Goal: Task Accomplishment & Management: Manage account settings

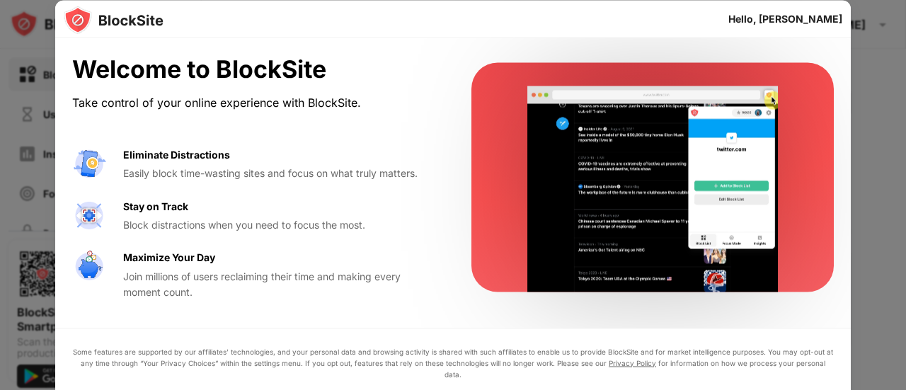
click at [876, 194] on div at bounding box center [453, 195] width 906 height 390
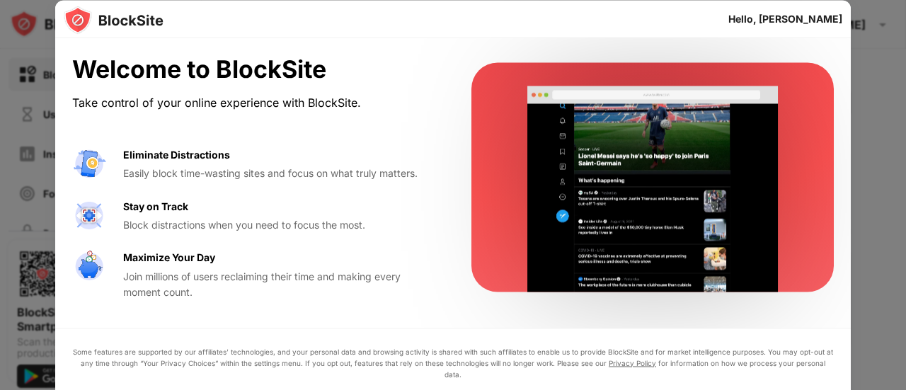
click at [876, 194] on div at bounding box center [453, 195] width 906 height 390
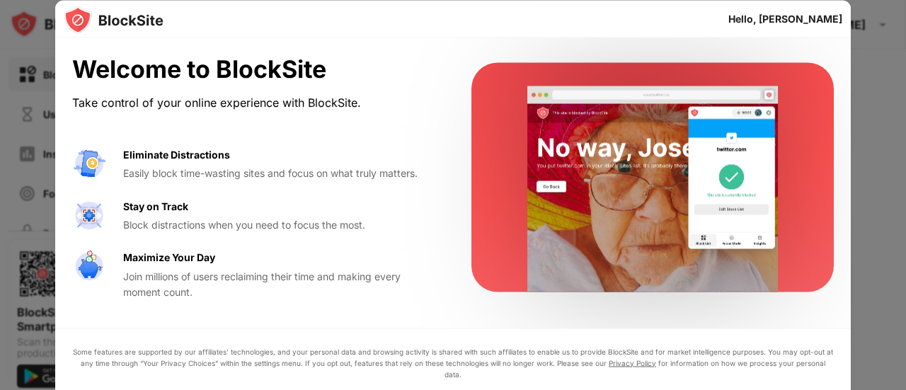
click at [31, 301] on div at bounding box center [453, 195] width 906 height 390
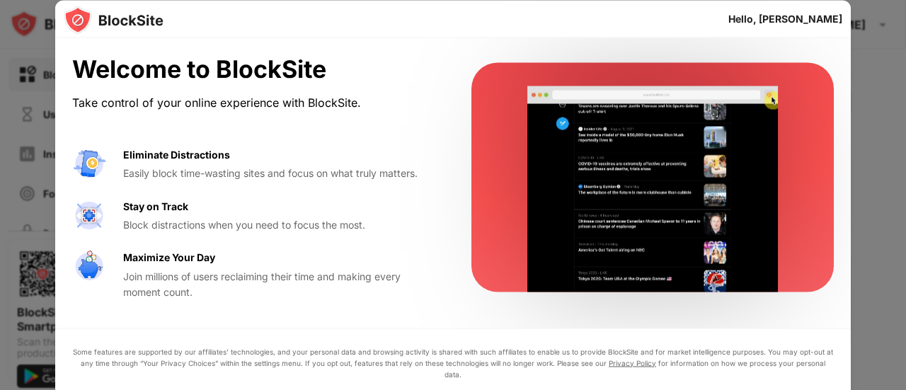
click at [307, 116] on div "Welcome to BlockSite Take control of your online experience with BlockSite. Eli…" at bounding box center [254, 177] width 365 height 245
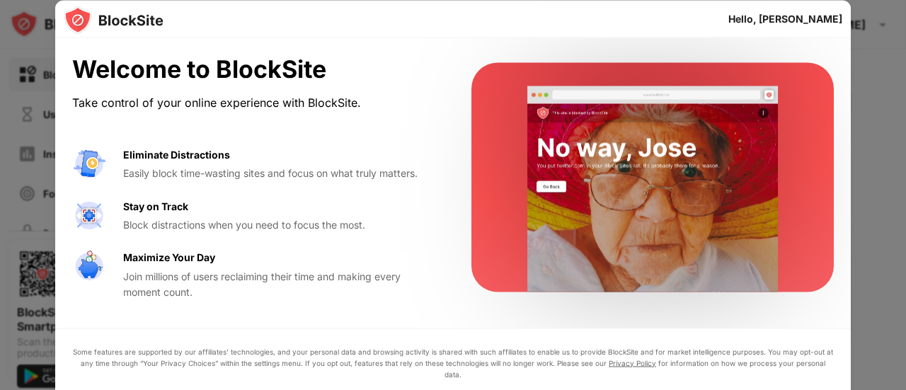
click at [813, 15] on div "Hello, [PERSON_NAME]" at bounding box center [785, 18] width 114 height 11
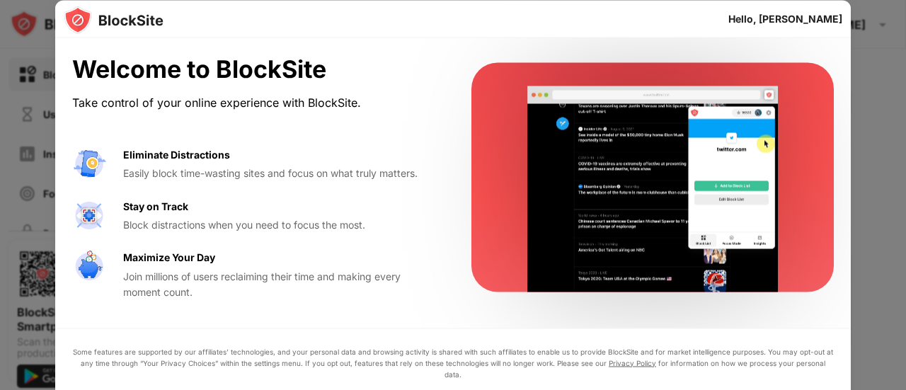
click at [151, 241] on div "Eliminate Distractions Easily block time-wasting sites and focus on what truly …" at bounding box center [254, 224] width 365 height 154
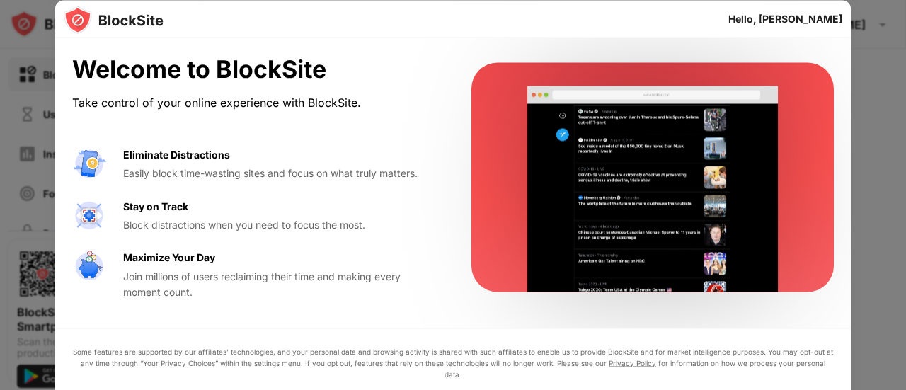
click at [183, 168] on div "Easily block time-wasting sites and focus on what truly matters." at bounding box center [280, 174] width 314 height 16
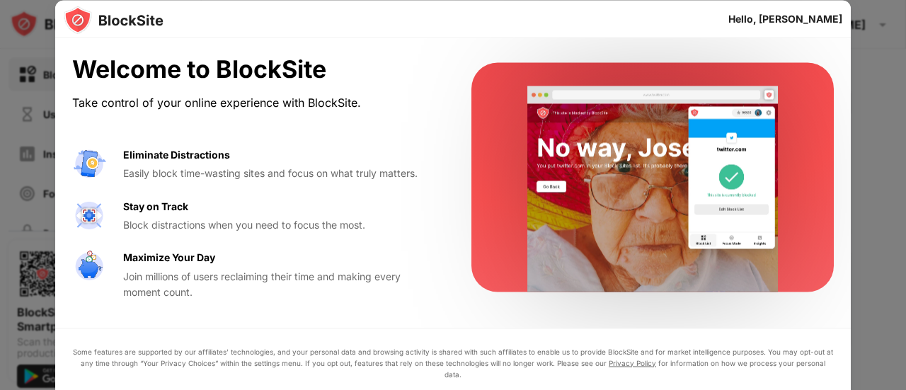
click at [160, 72] on div "Welcome to BlockSite" at bounding box center [254, 69] width 365 height 29
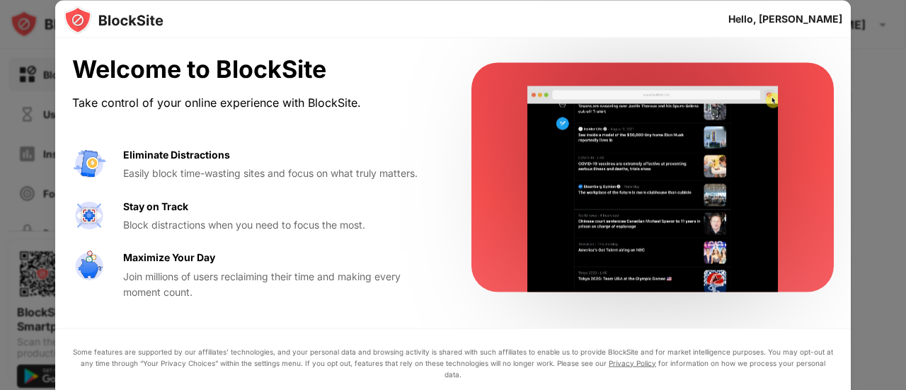
click at [126, 17] on img at bounding box center [114, 20] width 100 height 28
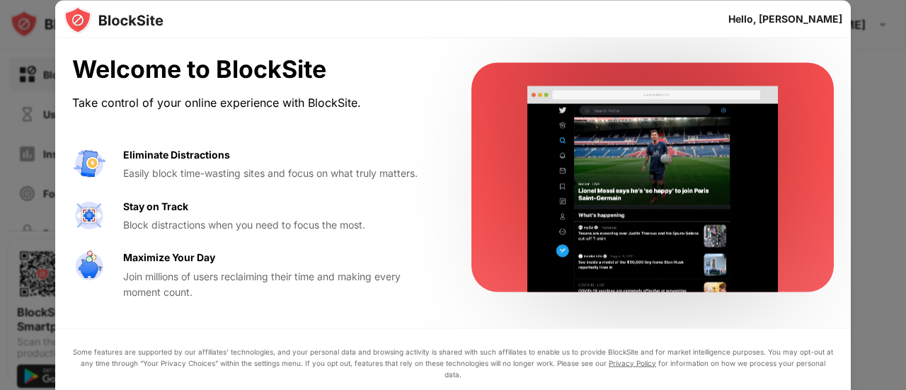
click at [88, 51] on div "Welcome to BlockSite Take control of your online experience with BlockSite. Eli…" at bounding box center [453, 177] width 796 height 279
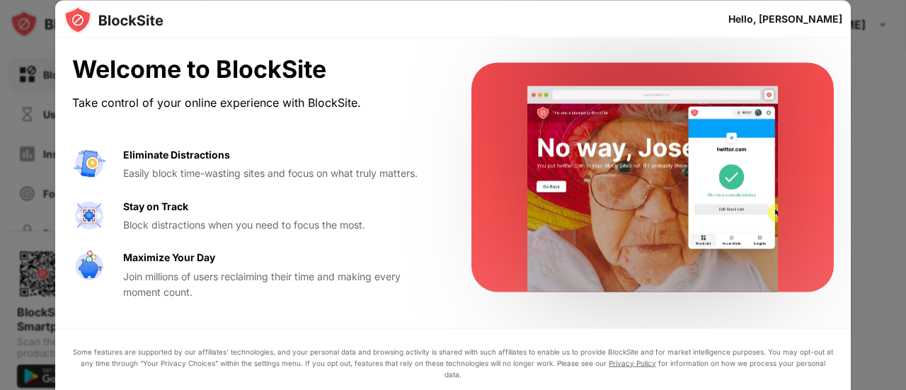
click at [40, 213] on div at bounding box center [453, 195] width 906 height 390
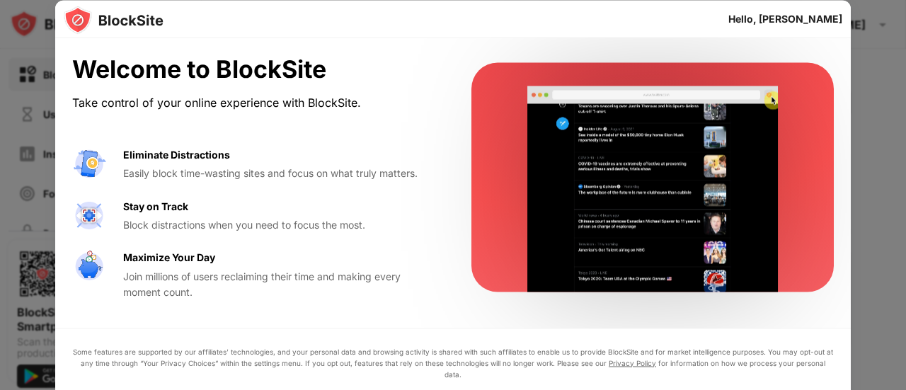
click at [11, 206] on div at bounding box center [453, 195] width 906 height 390
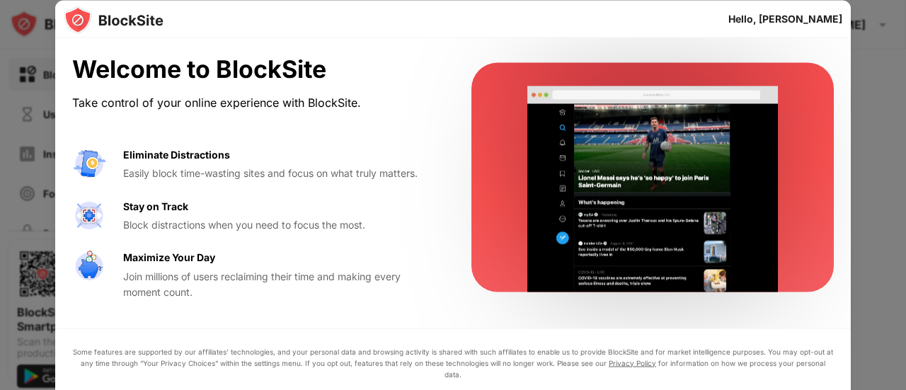
click at [11, 205] on div at bounding box center [453, 195] width 906 height 390
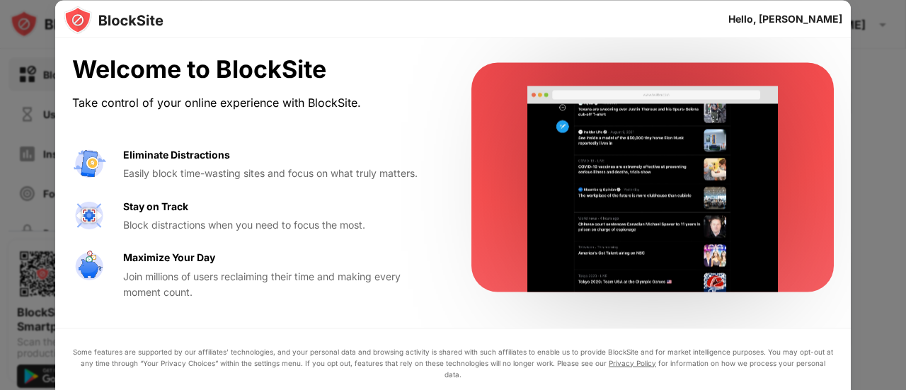
click at [30, 217] on div at bounding box center [453, 195] width 906 height 390
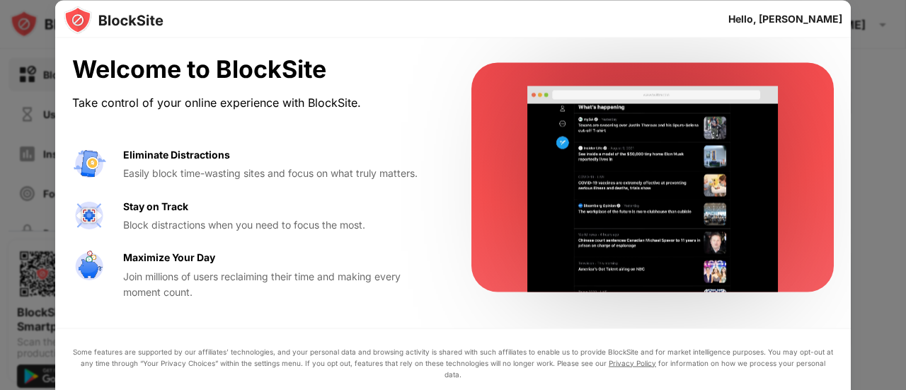
click at [44, 238] on div at bounding box center [453, 195] width 906 height 390
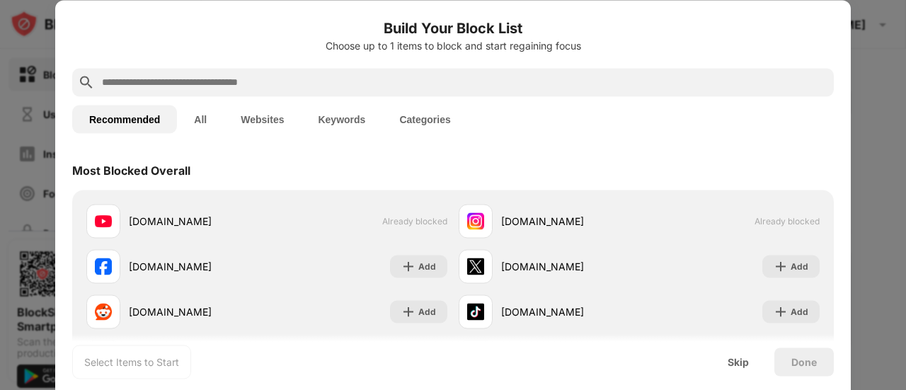
click at [772, 222] on span "Already blocked" at bounding box center [787, 221] width 65 height 11
click at [737, 366] on div "Skip" at bounding box center [738, 361] width 21 height 11
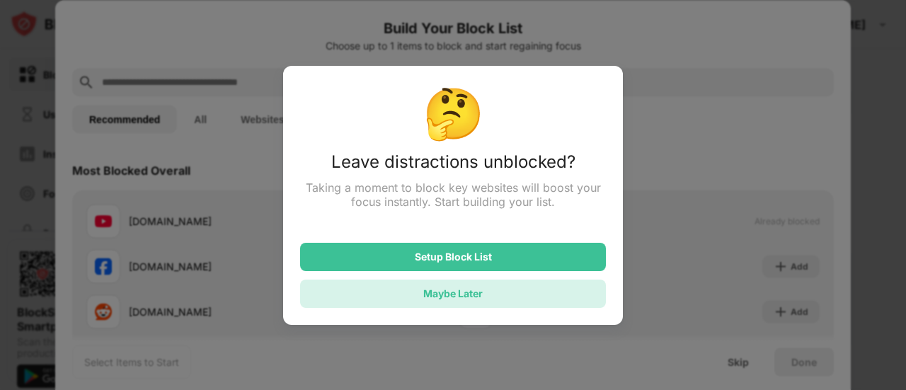
click at [554, 290] on div "Maybe Later" at bounding box center [453, 294] width 306 height 28
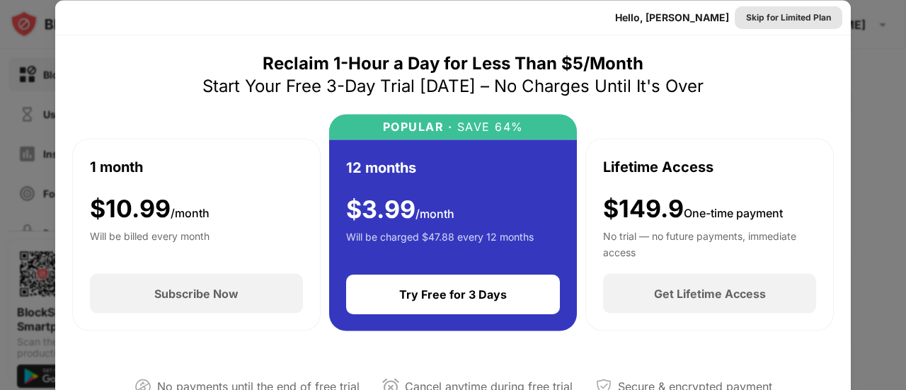
click at [771, 15] on div "Skip for Limited Plan" at bounding box center [788, 17] width 85 height 14
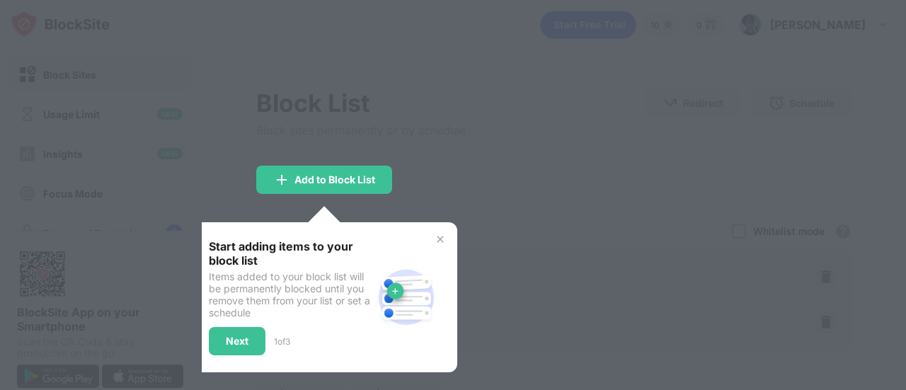
click at [460, 166] on div at bounding box center [453, 195] width 906 height 390
click at [442, 240] on img at bounding box center [440, 239] width 11 height 11
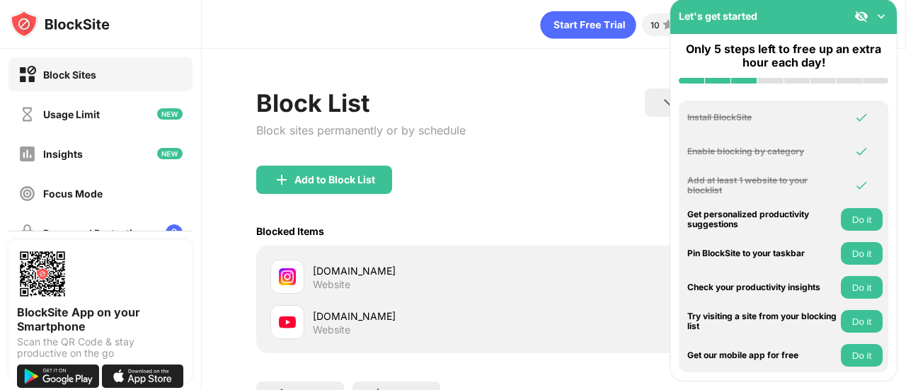
scroll to position [123, 0]
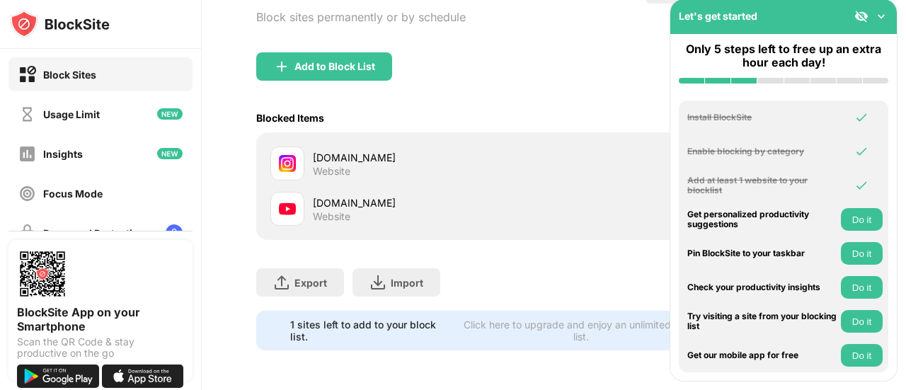
click at [878, 18] on img at bounding box center [881, 16] width 14 height 14
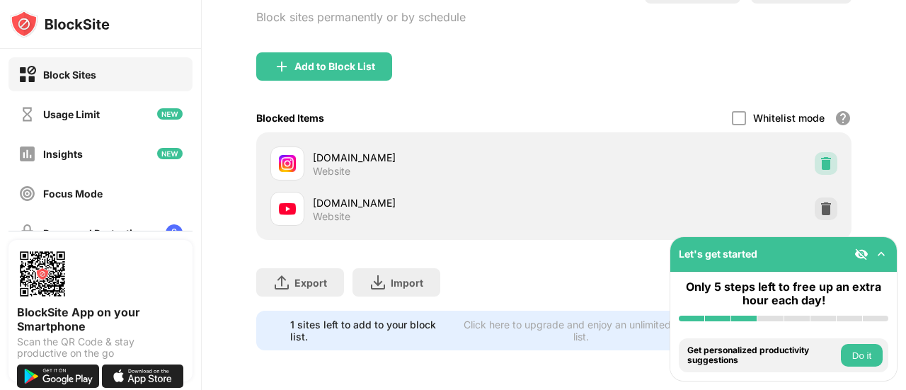
click at [819, 156] on img at bounding box center [826, 163] width 14 height 14
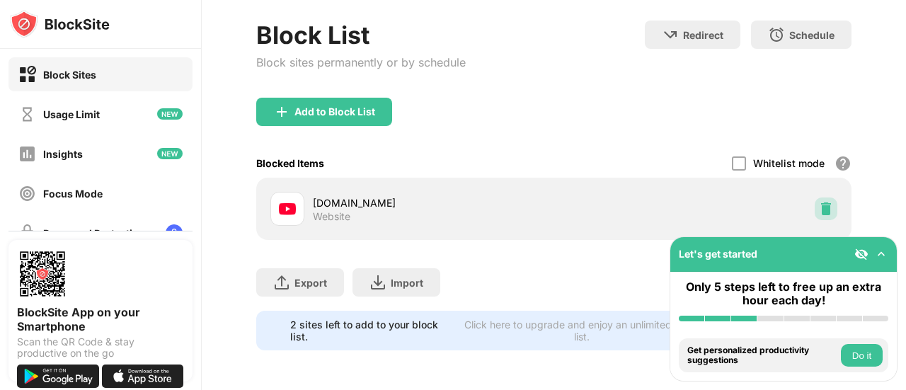
click at [823, 200] on div at bounding box center [826, 209] width 23 height 23
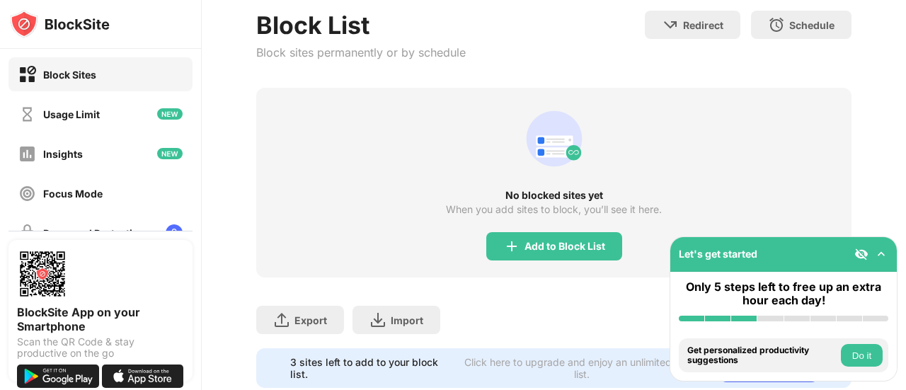
scroll to position [123, 0]
